Goal: Transaction & Acquisition: Purchase product/service

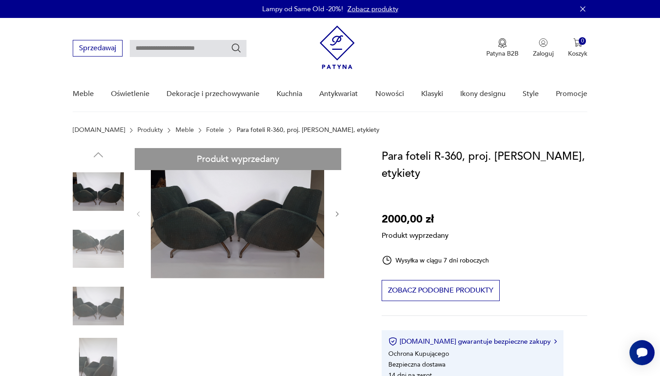
click at [246, 244] on div "Produkt wyprzedany Opis produktu Para oryginalnie zachowanych foteli wg projekt…" at bounding box center [216, 382] width 287 height 468
click at [99, 189] on div "Produkt wyprzedany Opis produktu Para oryginalnie zachowanych foteli wg projekt…" at bounding box center [216, 382] width 287 height 468
click at [102, 233] on div "Produkt wyprzedany Opis produktu Para oryginalnie zachowanych foteli wg projekt…" at bounding box center [216, 382] width 287 height 468
click at [335, 215] on div "Produkt wyprzedany Opis produktu Para oryginalnie zachowanych foteli wg projekt…" at bounding box center [216, 382] width 287 height 468
drag, startPoint x: 338, startPoint y: 215, endPoint x: 369, endPoint y: 218, distance: 31.1
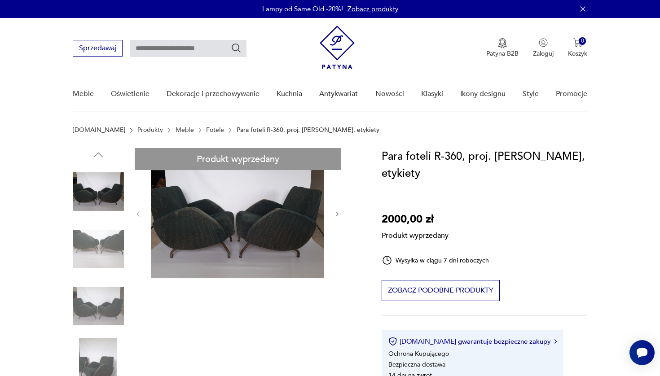
click at [338, 215] on div "Produkt wyprzedany Opis produktu Para oryginalnie zachowanych foteli wg projekt…" at bounding box center [216, 382] width 287 height 468
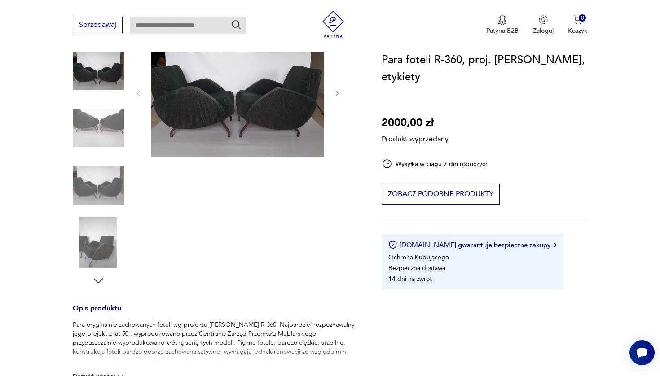
scroll to position [125, 0]
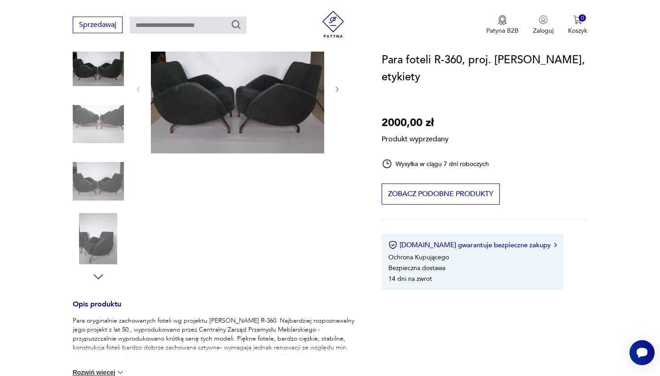
click at [102, 242] on div "Produkt wyprzedany Opis produktu Para oryginalnie zachowanych foteli wg projekt…" at bounding box center [216, 257] width 287 height 468
